Goal: Task Accomplishment & Management: Complete application form

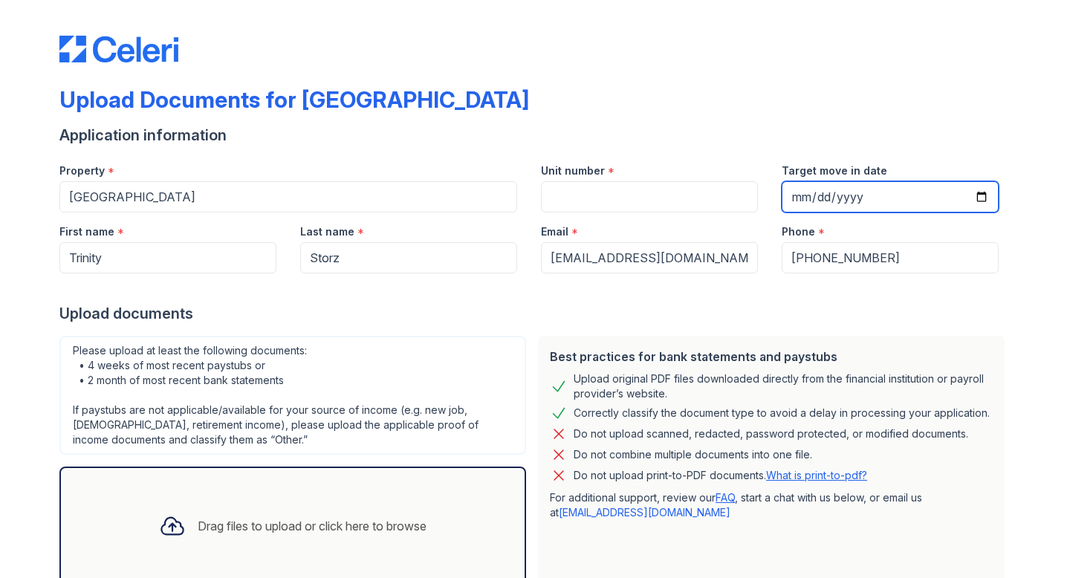
click at [987, 193] on input "Target move in date" at bounding box center [890, 196] width 217 height 31
type input "[DATE]"
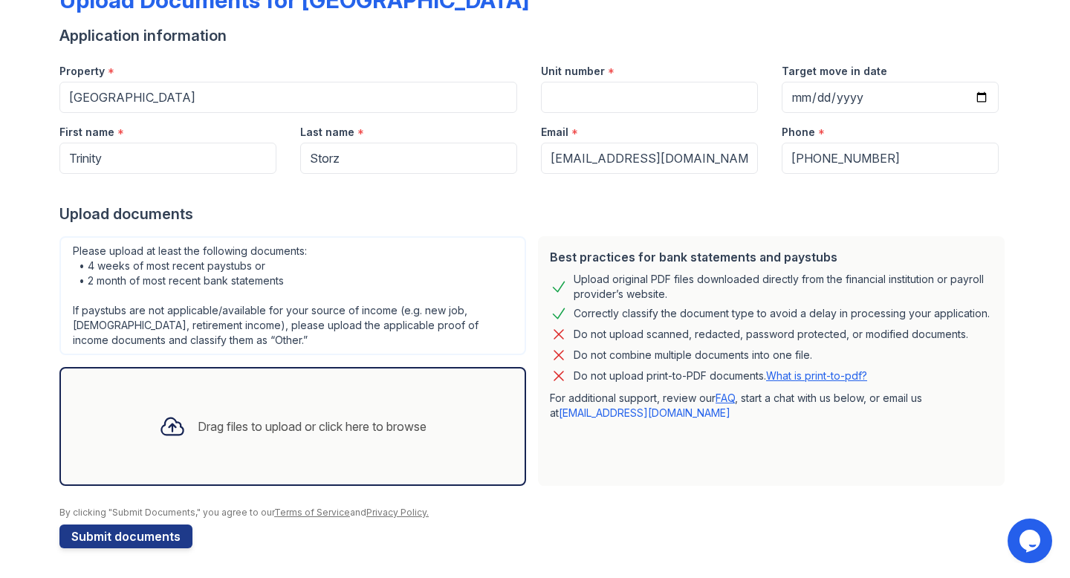
click at [335, 427] on div "Drag files to upload or click here to browse" at bounding box center [312, 427] width 229 height 18
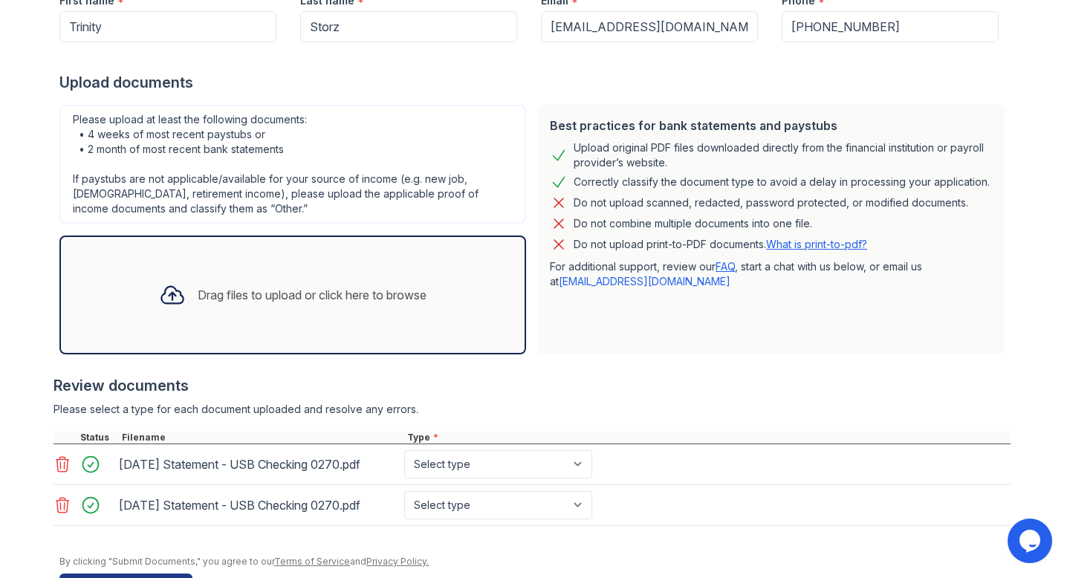
scroll to position [280, 0]
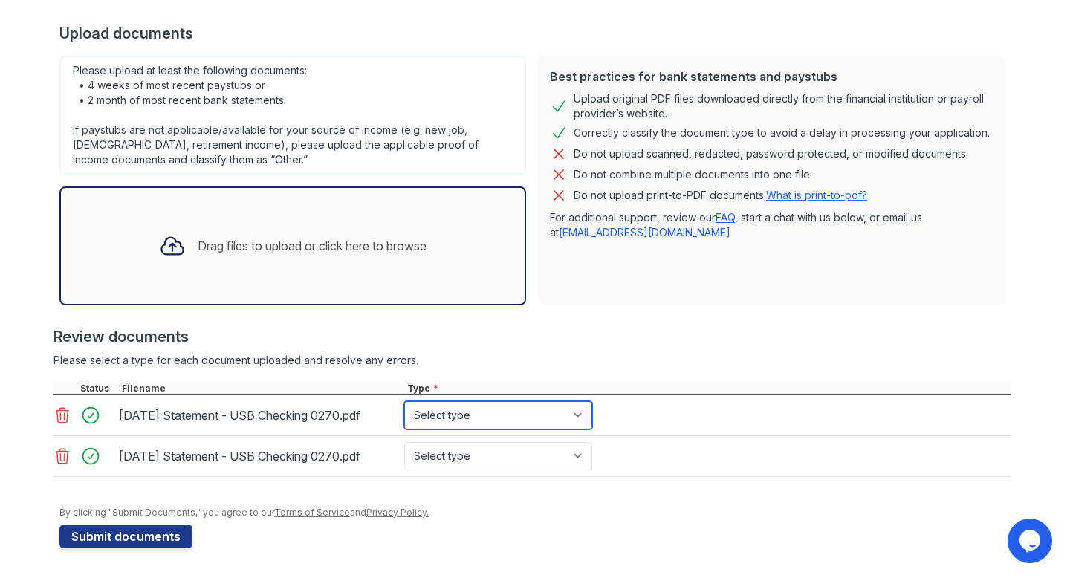
click at [548, 418] on select "Select type Paystub Bank Statement Offer Letter Tax Documents Benefit Award Let…" at bounding box center [498, 415] width 188 height 28
select select "bank_statement"
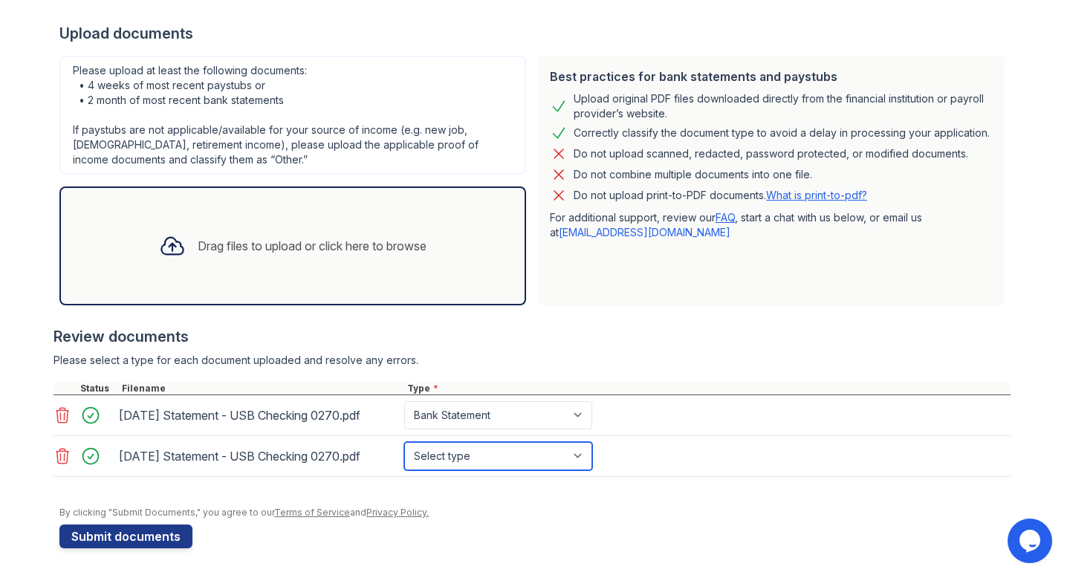
click at [543, 453] on select "Select type Paystub Bank Statement Offer Letter Tax Documents Benefit Award Let…" at bounding box center [498, 456] width 188 height 28
select select "bank_statement"
click at [277, 239] on div "Drag files to upload or click here to browse" at bounding box center [312, 246] width 229 height 18
click at [337, 239] on div "Drag files to upload or click here to browse" at bounding box center [312, 246] width 229 height 18
click at [285, 248] on div "Drag files to upload or click here to browse" at bounding box center [312, 246] width 229 height 18
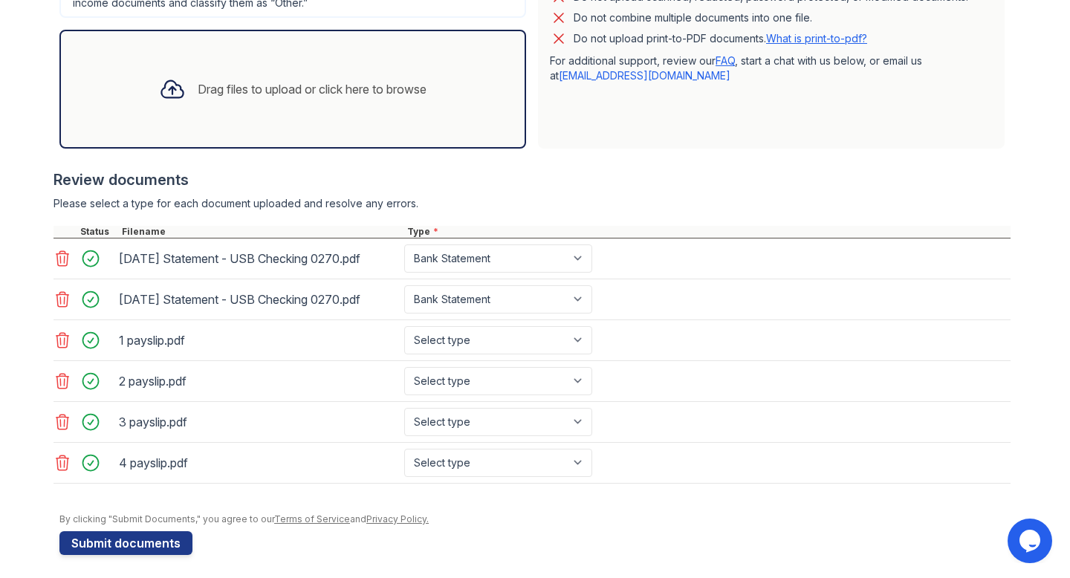
scroll to position [440, 0]
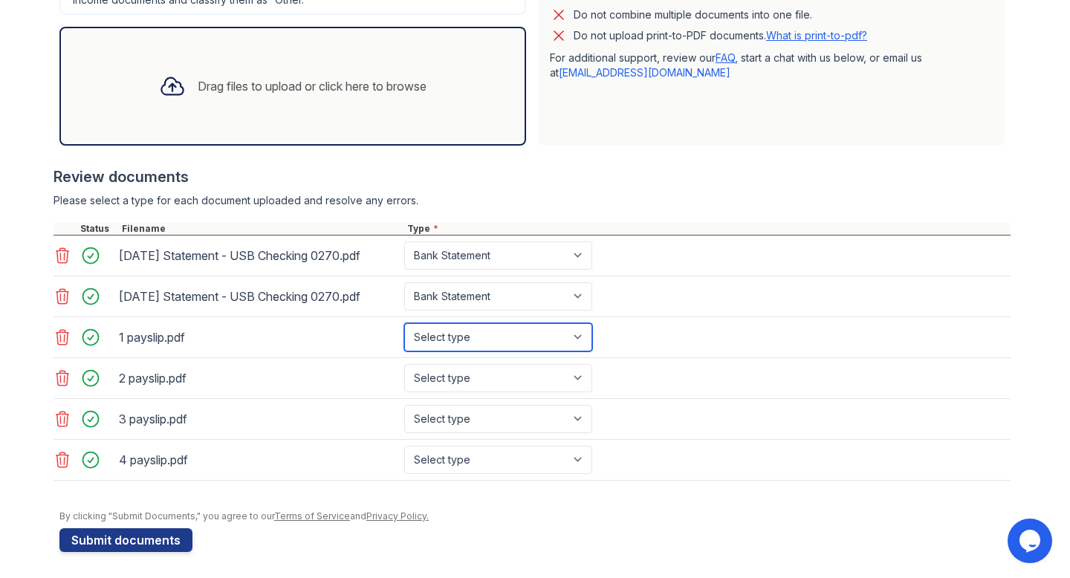
click at [502, 338] on select "Select type Paystub Bank Statement Offer Letter Tax Documents Benefit Award Let…" at bounding box center [498, 337] width 188 height 28
select select "paystub"
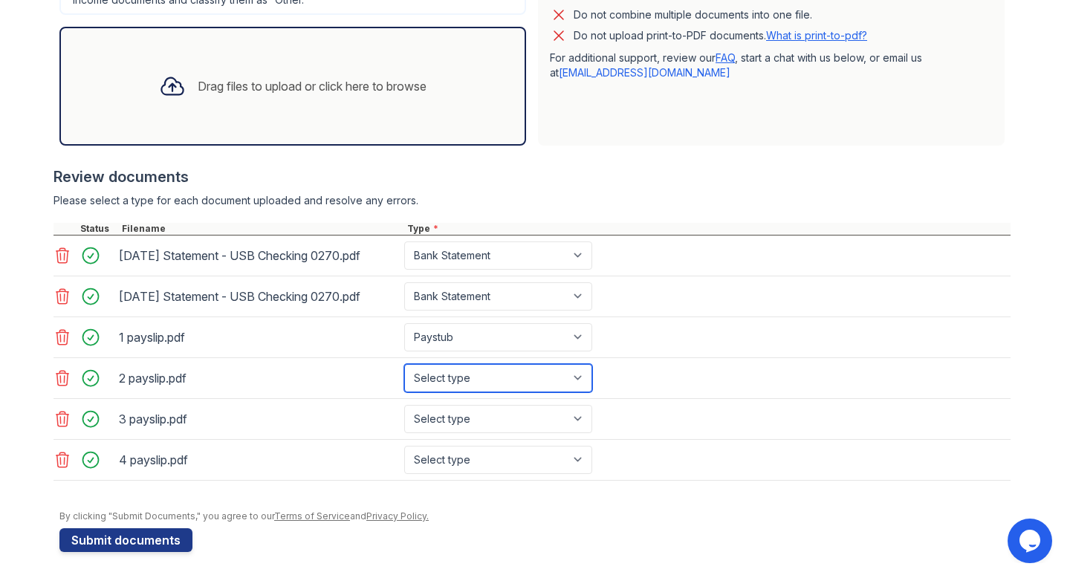
click at [509, 379] on select "Select type Paystub Bank Statement Offer Letter Tax Documents Benefit Award Let…" at bounding box center [498, 378] width 188 height 28
select select "paystub"
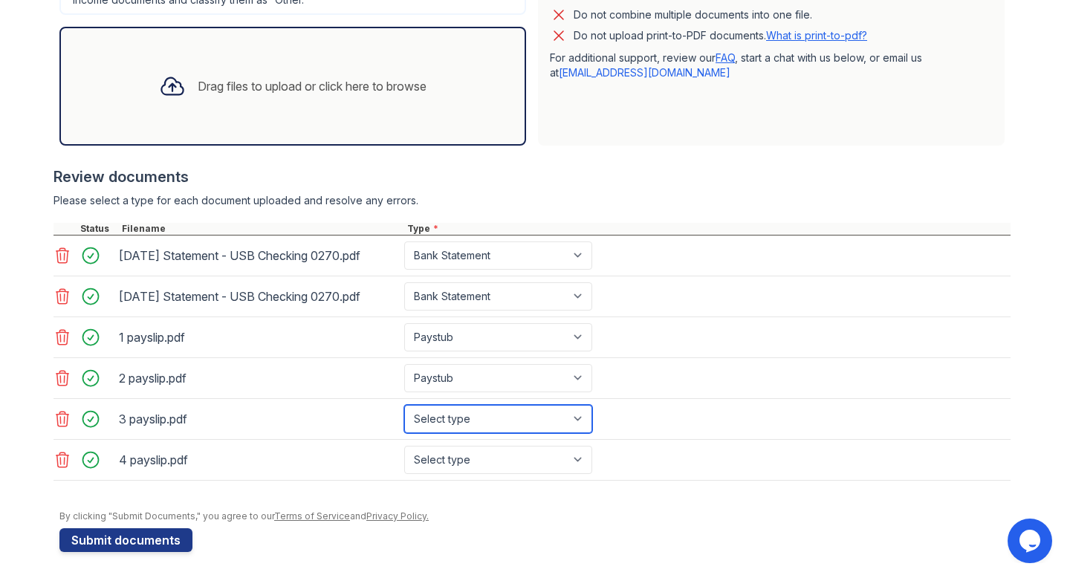
click at [505, 424] on select "Select type Paystub Bank Statement Offer Letter Tax Documents Benefit Award Let…" at bounding box center [498, 419] width 188 height 28
select select "paystub"
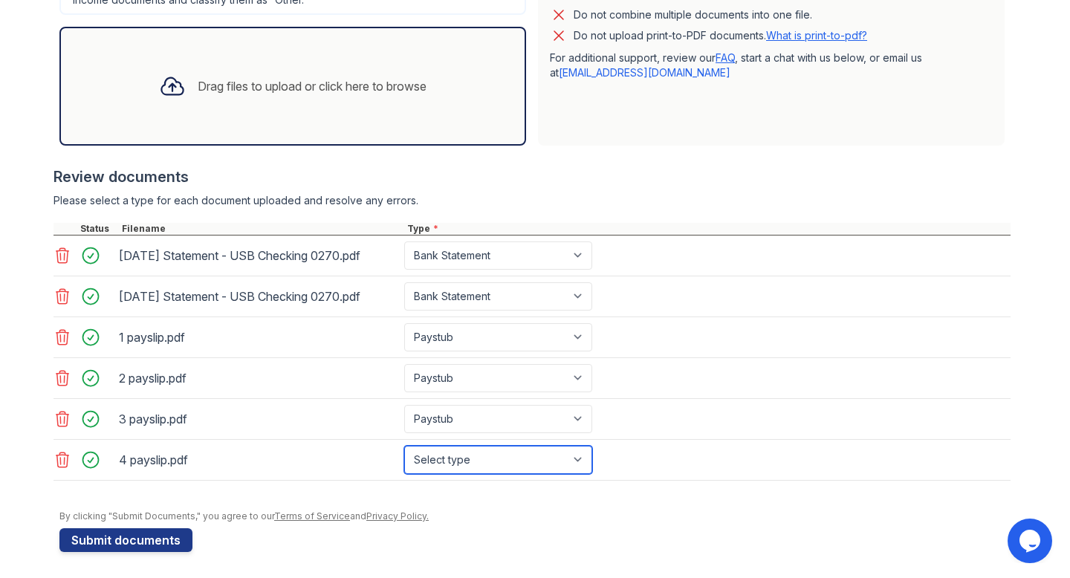
click at [503, 456] on select "Select type Paystub Bank Statement Offer Letter Tax Documents Benefit Award Let…" at bounding box center [498, 460] width 188 height 28
select select "paystub"
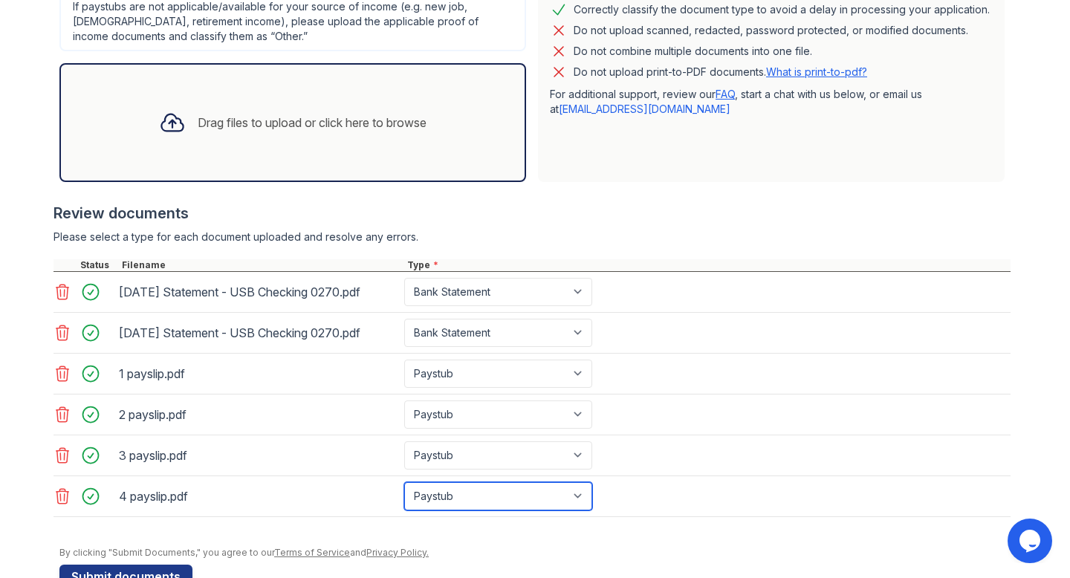
scroll to position [444, 0]
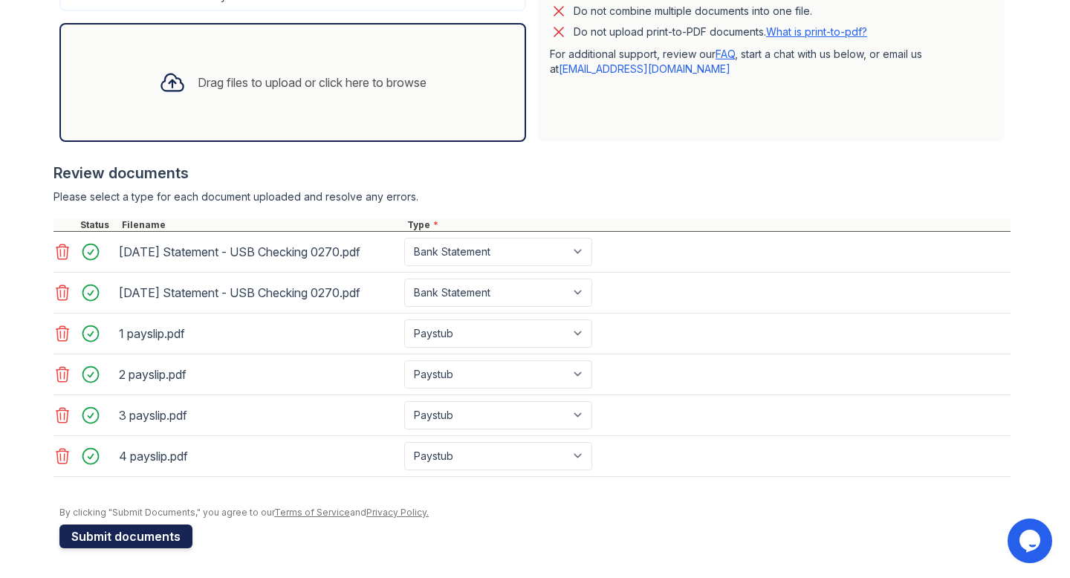
click at [152, 540] on button "Submit documents" at bounding box center [125, 537] width 133 height 24
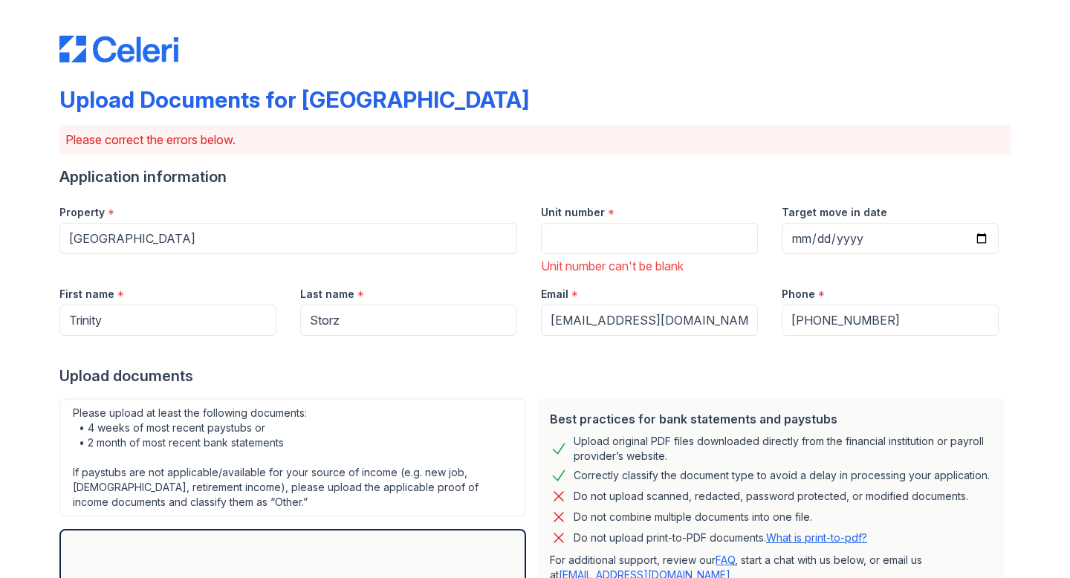
scroll to position [23, 0]
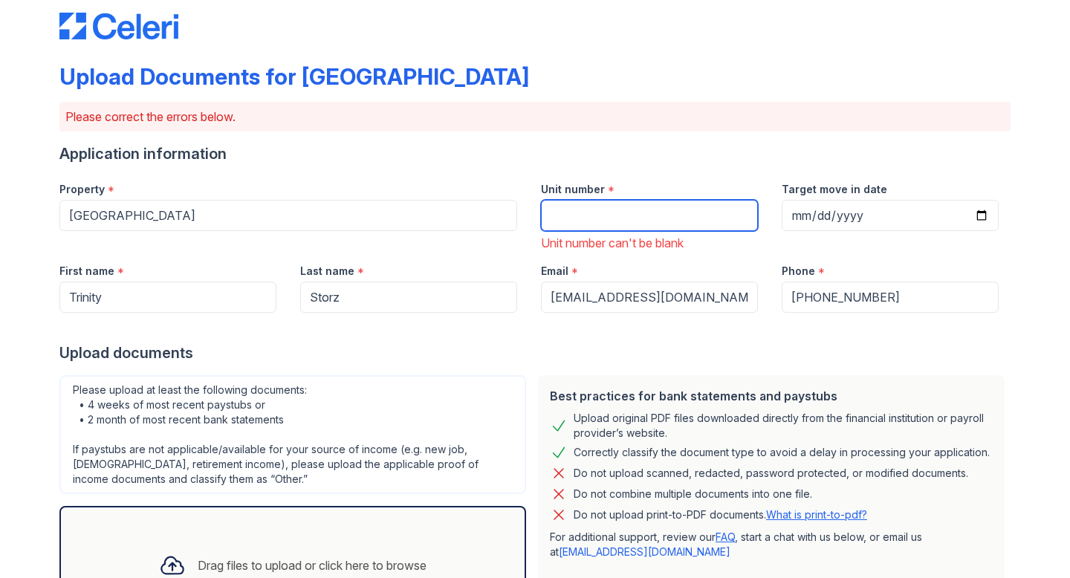
click at [632, 222] on input "Unit number" at bounding box center [649, 215] width 217 height 31
type input "$"
type input "414L"
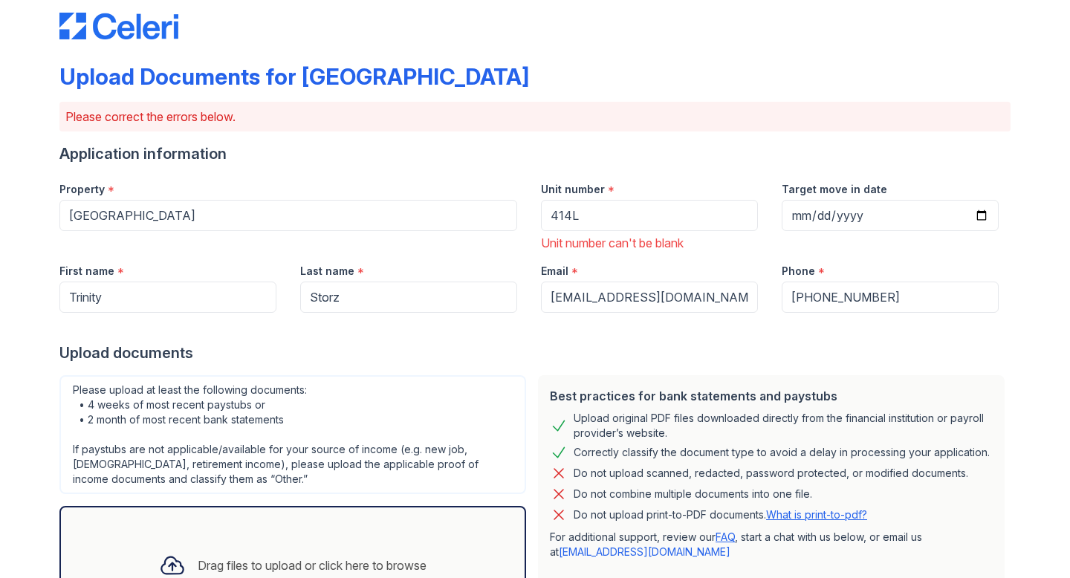
click at [548, 334] on div at bounding box center [534, 328] width 951 height 30
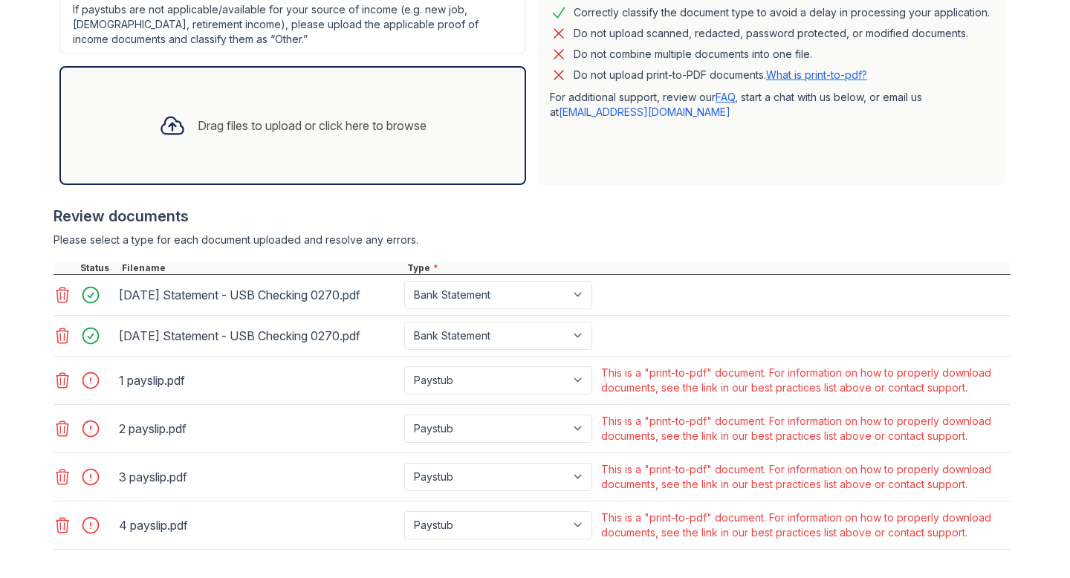
scroll to position [536, 0]
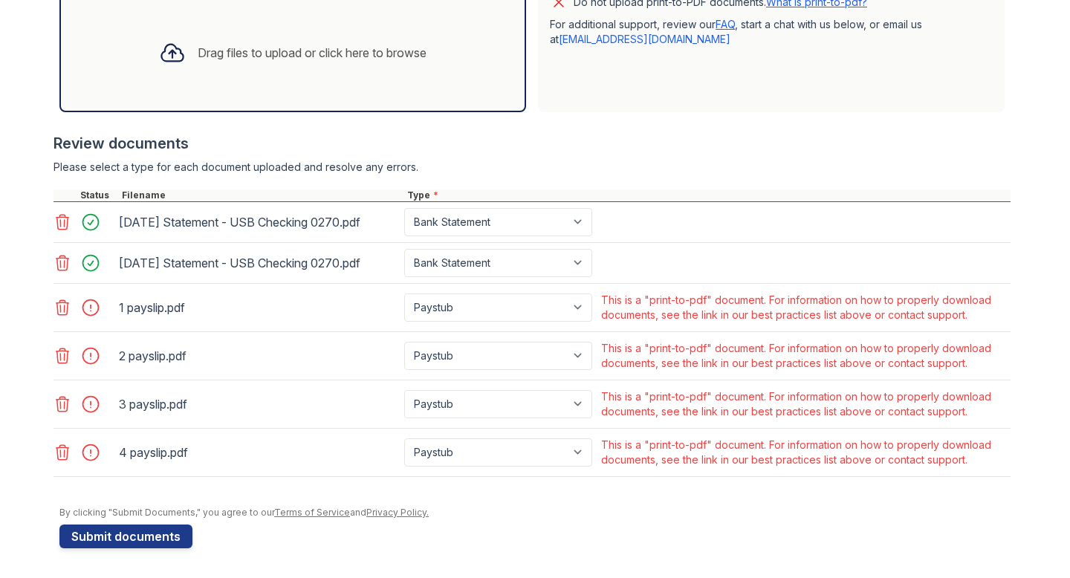
click at [61, 311] on icon at bounding box center [63, 308] width 18 height 18
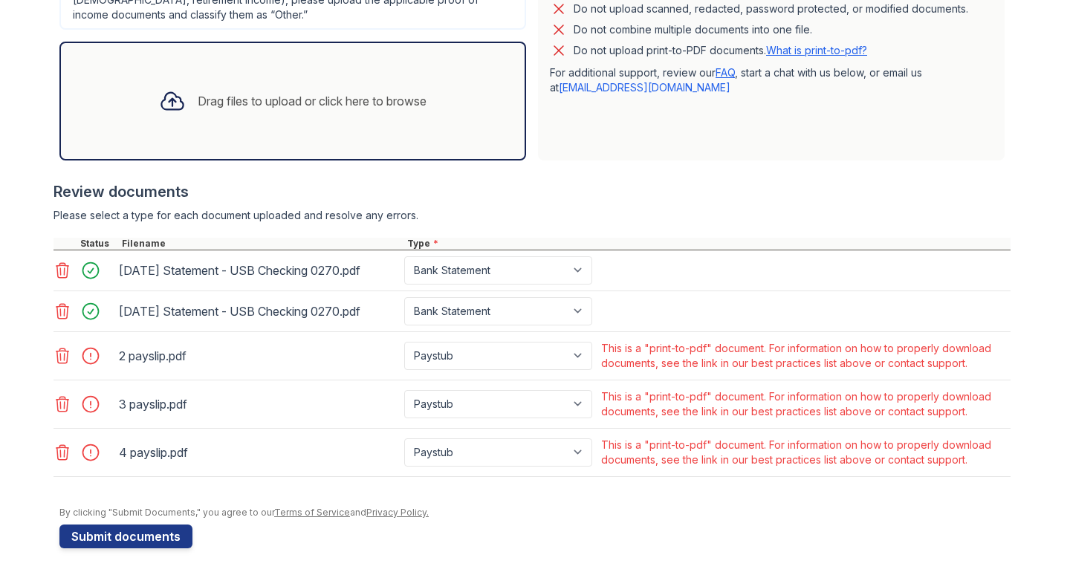
scroll to position [488, 0]
click at [61, 360] on icon at bounding box center [62, 356] width 13 height 15
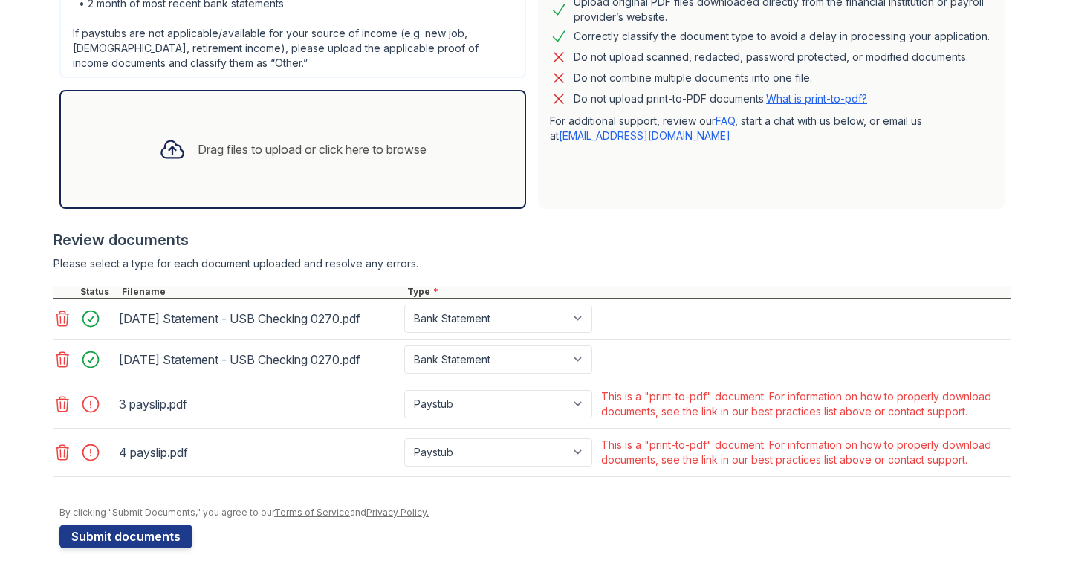
click at [62, 411] on icon at bounding box center [62, 404] width 13 height 15
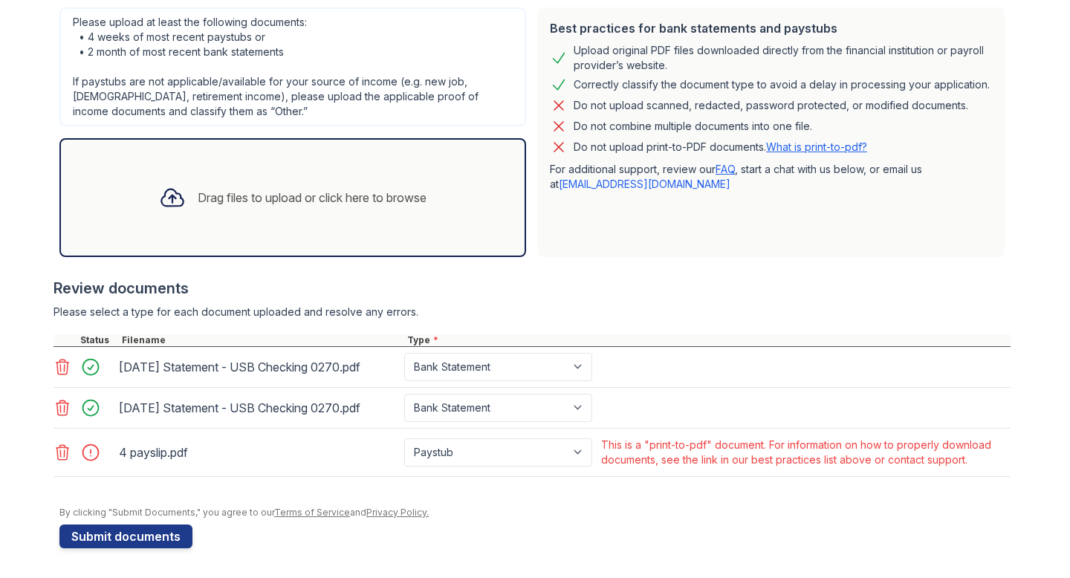
scroll to position [391, 0]
click at [57, 459] on icon at bounding box center [63, 453] width 18 height 18
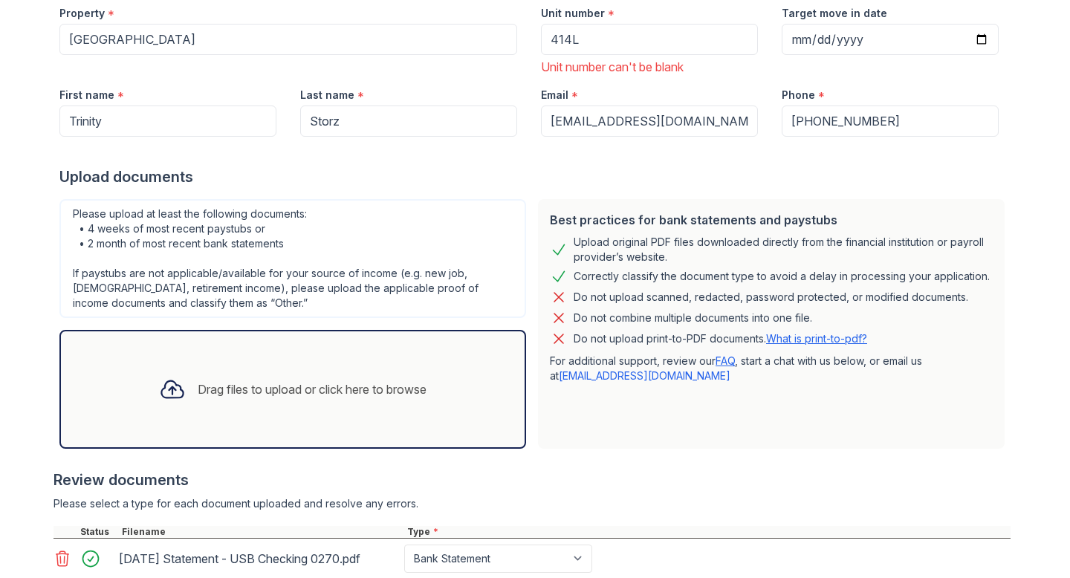
scroll to position [191, 0]
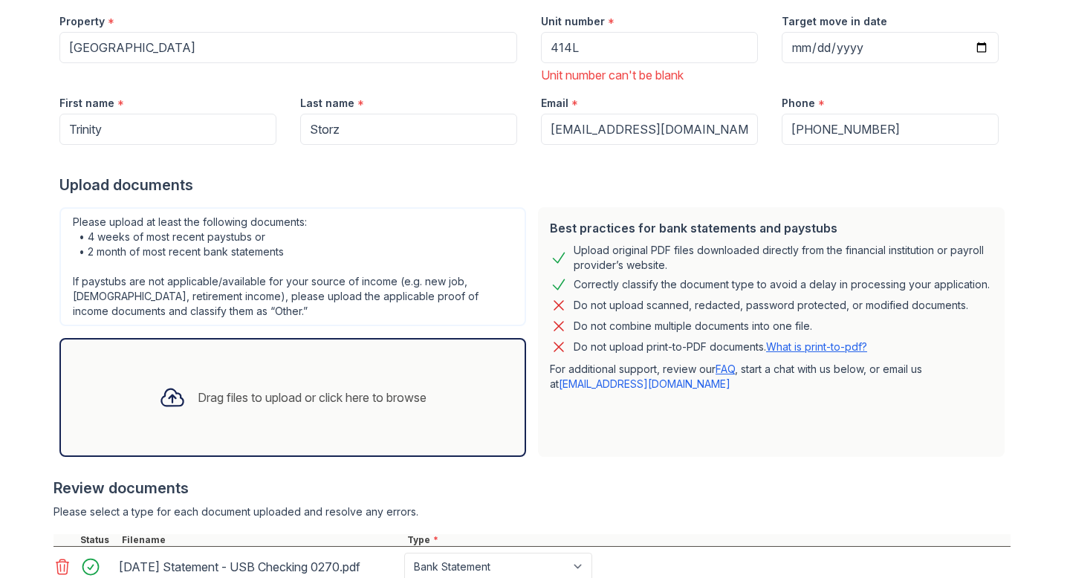
click at [840, 349] on link "What is print-to-pdf?" at bounding box center [816, 346] width 101 height 13
click at [273, 389] on div "Drag files to upload or click here to browse" at bounding box center [312, 398] width 229 height 18
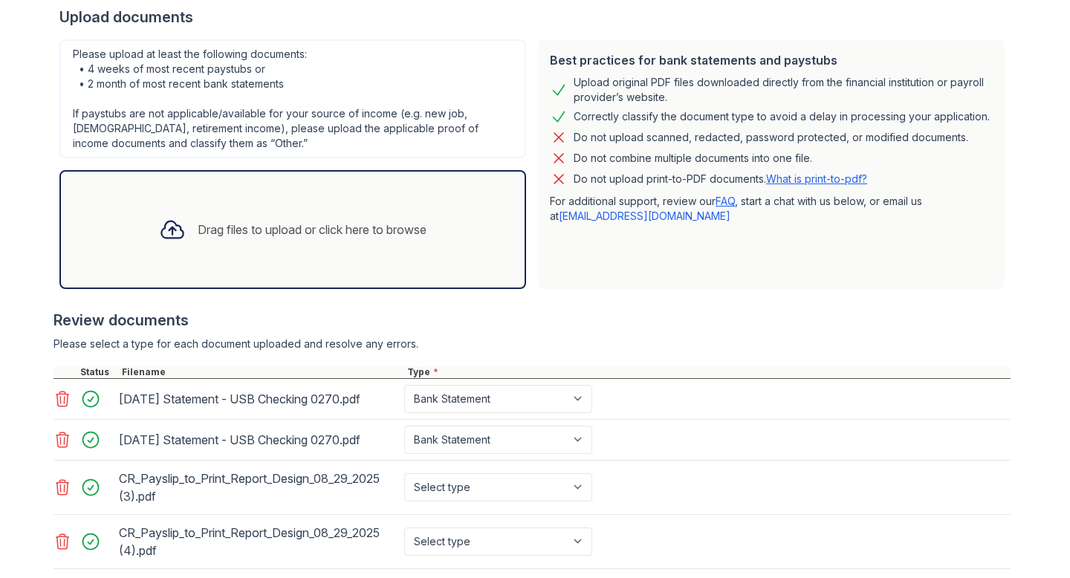
scroll to position [560, 0]
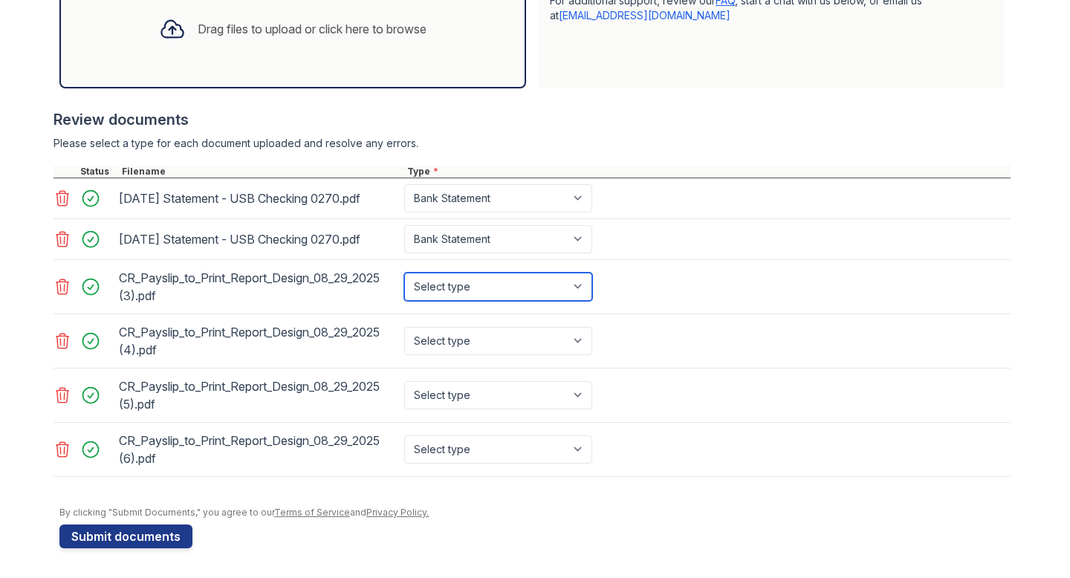
click at [490, 294] on select "Select type Paystub Bank Statement Offer Letter Tax Documents Benefit Award Let…" at bounding box center [498, 287] width 188 height 28
select select "paystub"
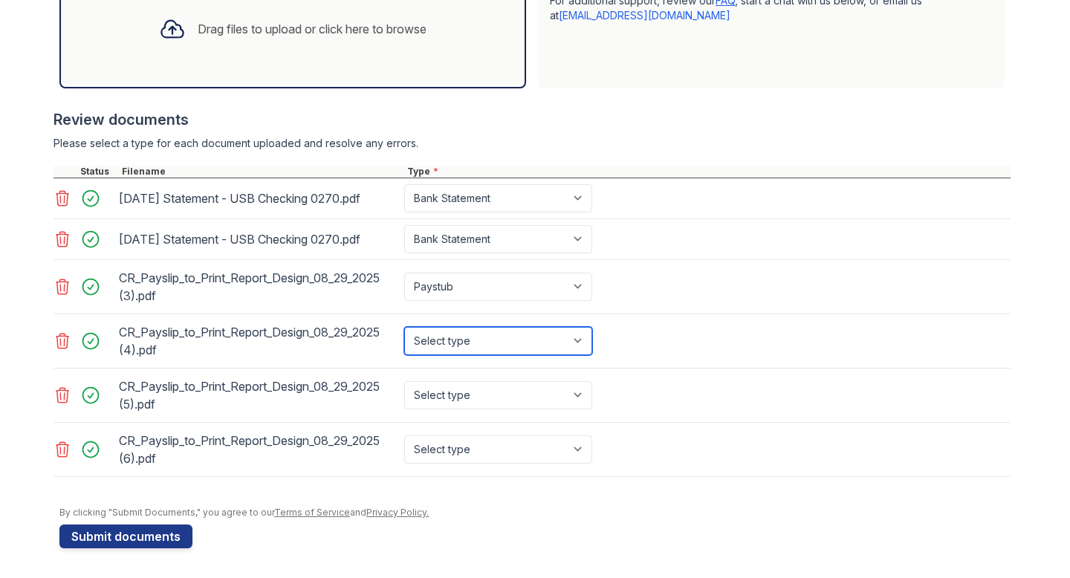
click at [494, 338] on select "Select type Paystub Bank Statement Offer Letter Tax Documents Benefit Award Let…" at bounding box center [498, 341] width 188 height 28
select select "paystub"
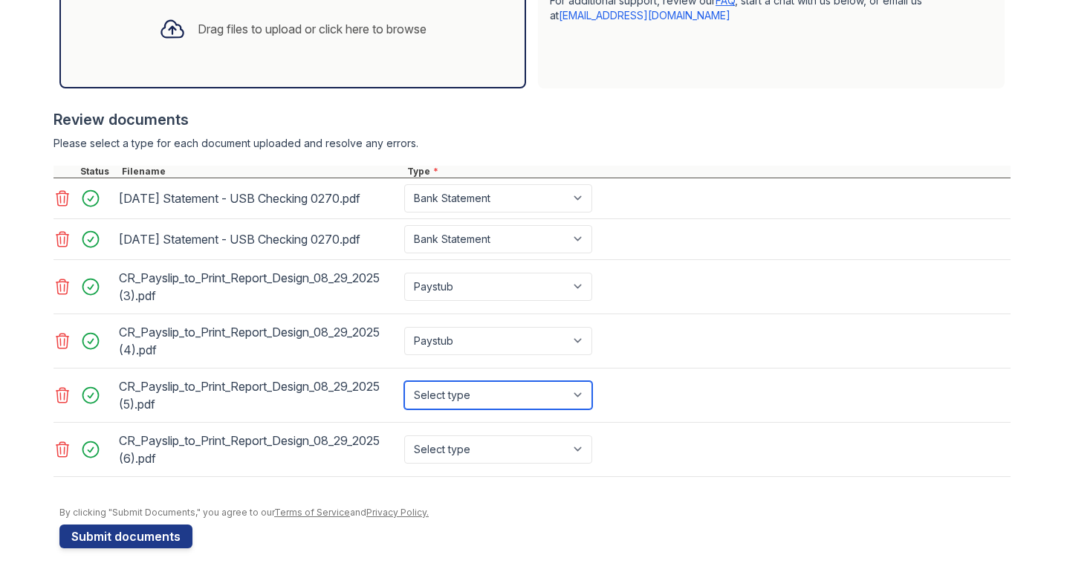
click at [490, 397] on select "Select type Paystub Bank Statement Offer Letter Tax Documents Benefit Award Let…" at bounding box center [498, 395] width 188 height 28
select select "paystub"
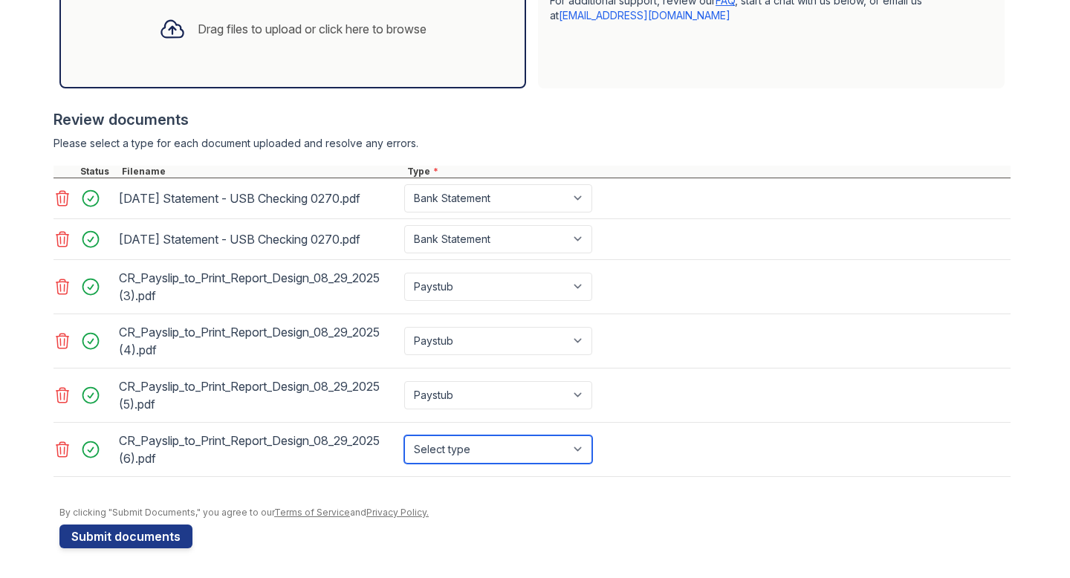
click at [491, 453] on select "Select type Paystub Bank Statement Offer Letter Tax Documents Benefit Award Let…" at bounding box center [498, 450] width 188 height 28
select select "paystub"
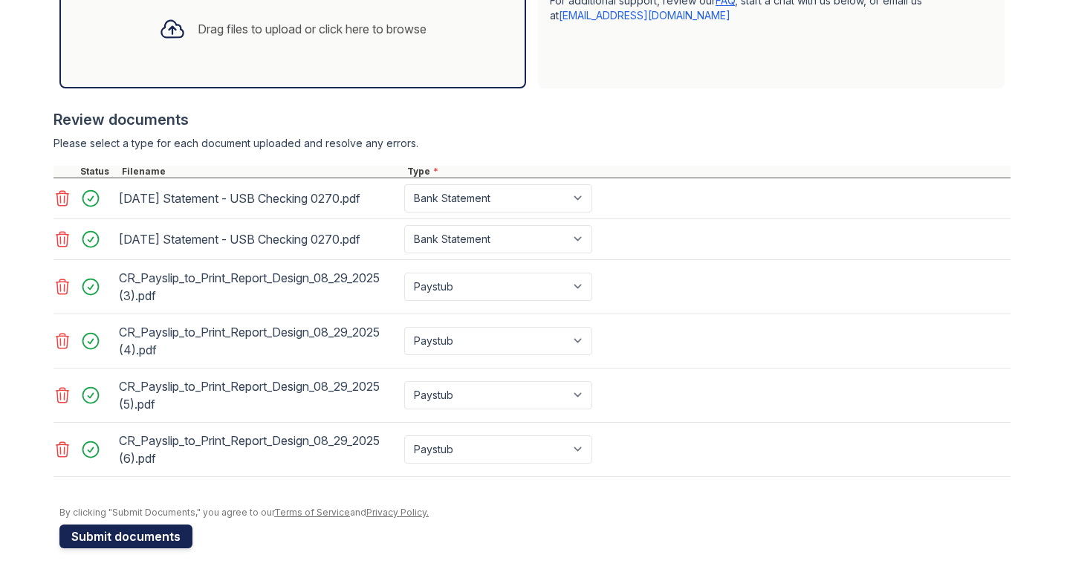
click at [142, 533] on button "Submit documents" at bounding box center [125, 537] width 133 height 24
